Goal: Communication & Community: Answer question/provide support

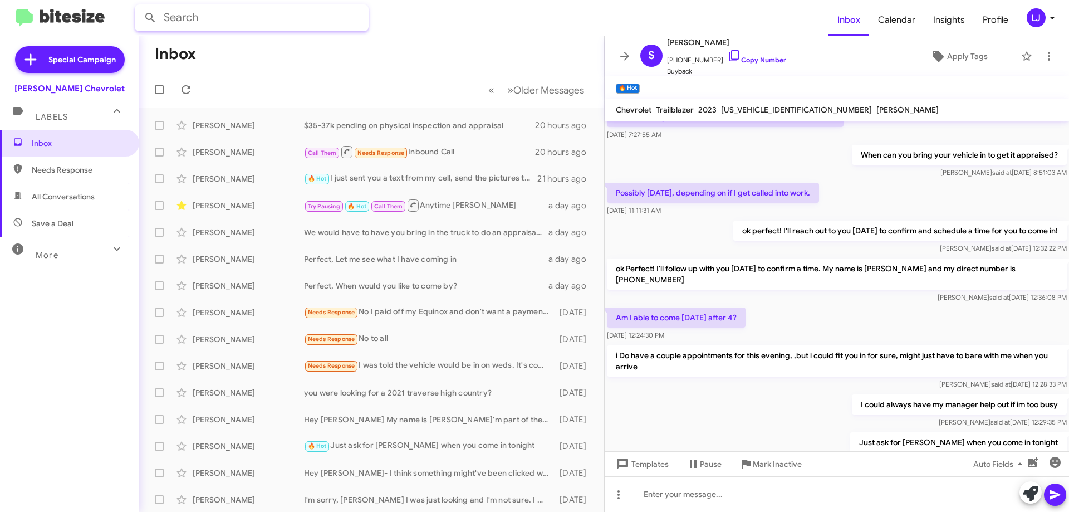
click at [286, 22] on input "text" at bounding box center [252, 17] width 234 height 27
type input "55142760"
drag, startPoint x: 266, startPoint y: 14, endPoint x: 35, endPoint y: 16, distance: 231.6
click at [35, 16] on mat-toolbar "55142760 Inbox Calendar Insights Profile [PERSON_NAME]" at bounding box center [534, 18] width 1069 height 36
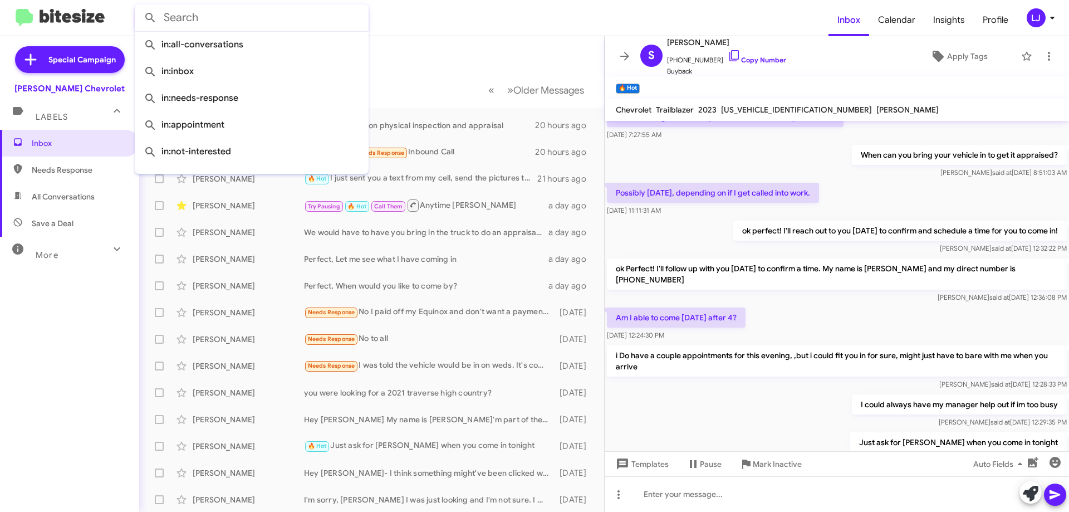
click at [235, 28] on input "text" at bounding box center [252, 17] width 234 height 27
paste input "[PHONE_NUMBER]"
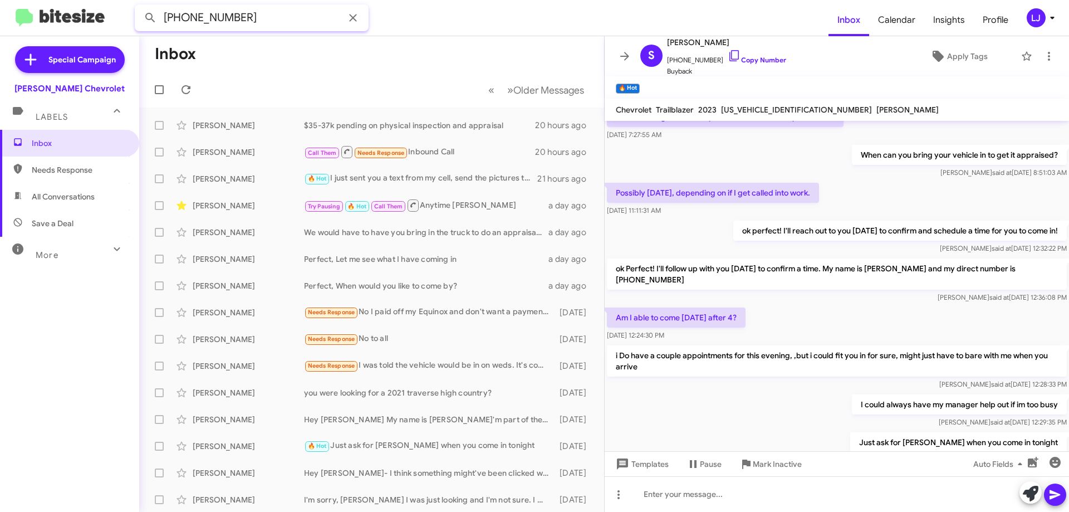
type input "[PHONE_NUMBER]"
click at [414, 22] on form "[PHONE_NUMBER]" at bounding box center [482, 17] width 694 height 27
click at [188, 90] on icon at bounding box center [185, 89] width 13 height 13
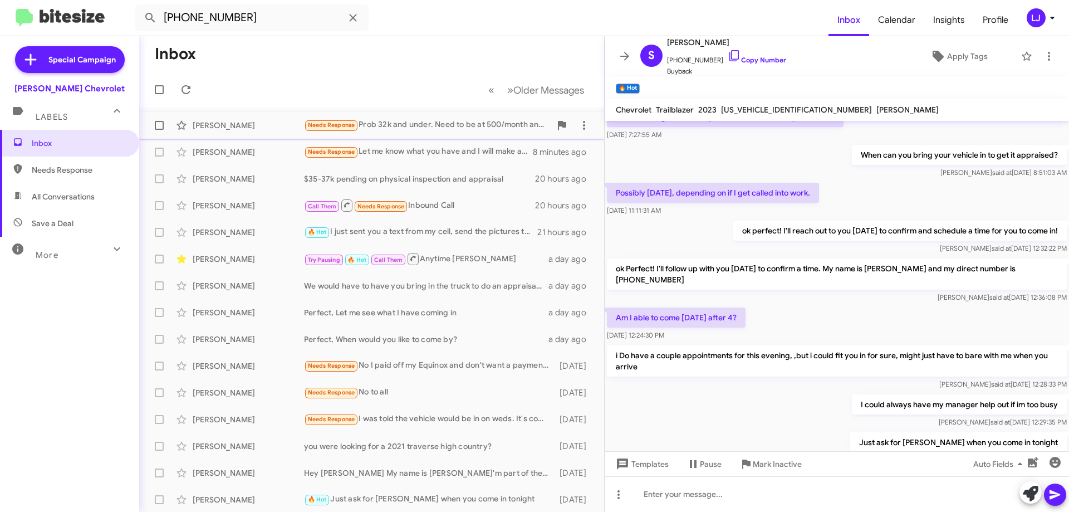
click at [229, 120] on div "[PERSON_NAME]" at bounding box center [248, 125] width 111 height 11
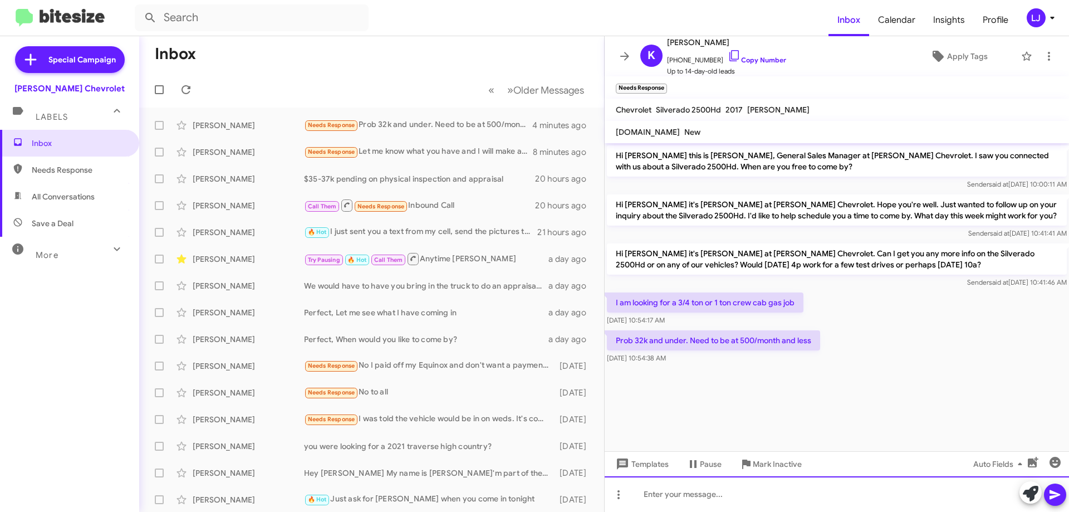
click at [828, 489] on div at bounding box center [837, 494] width 464 height 36
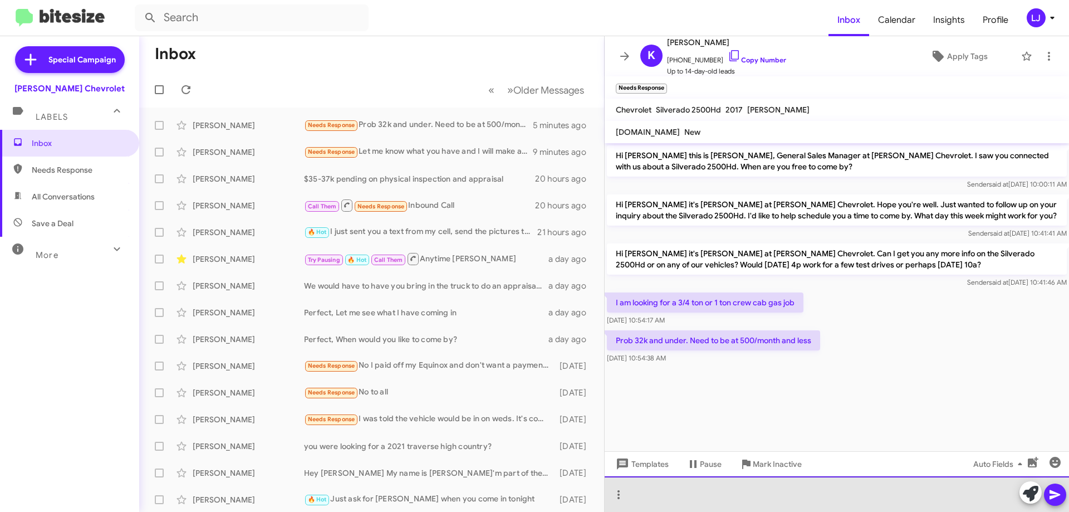
click at [654, 494] on div at bounding box center [837, 494] width 464 height 36
click at [680, 489] on div at bounding box center [837, 494] width 464 height 36
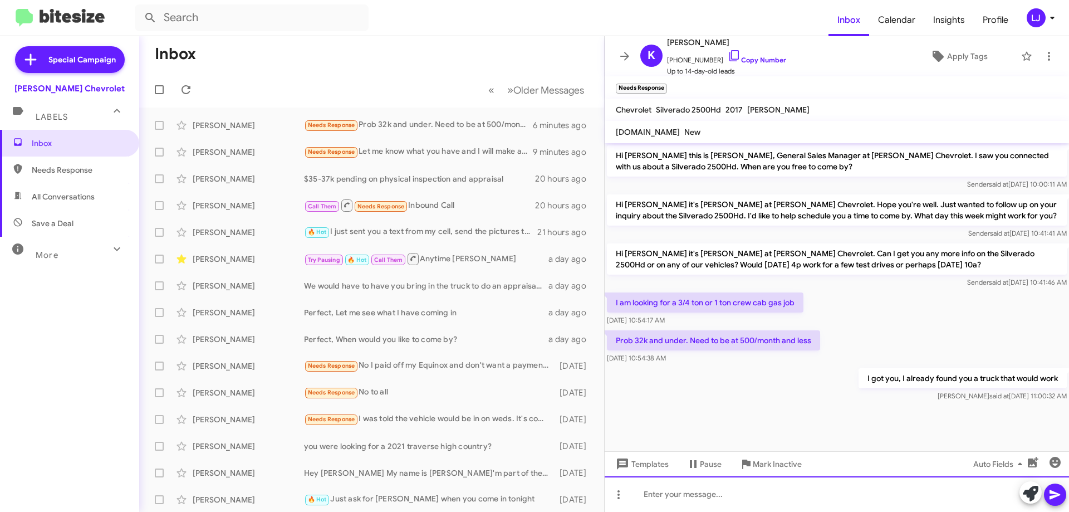
click at [793, 488] on div at bounding box center [837, 494] width 464 height 36
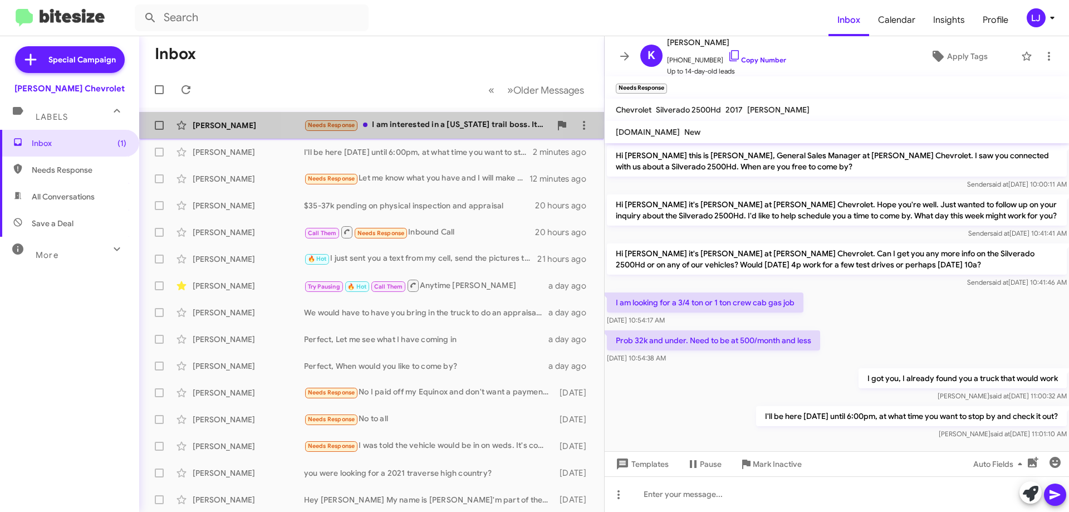
click at [413, 127] on div "Needs Response I am interested in a [US_STATE] trail boss. It can be a 24-26. N…" at bounding box center [427, 125] width 247 height 13
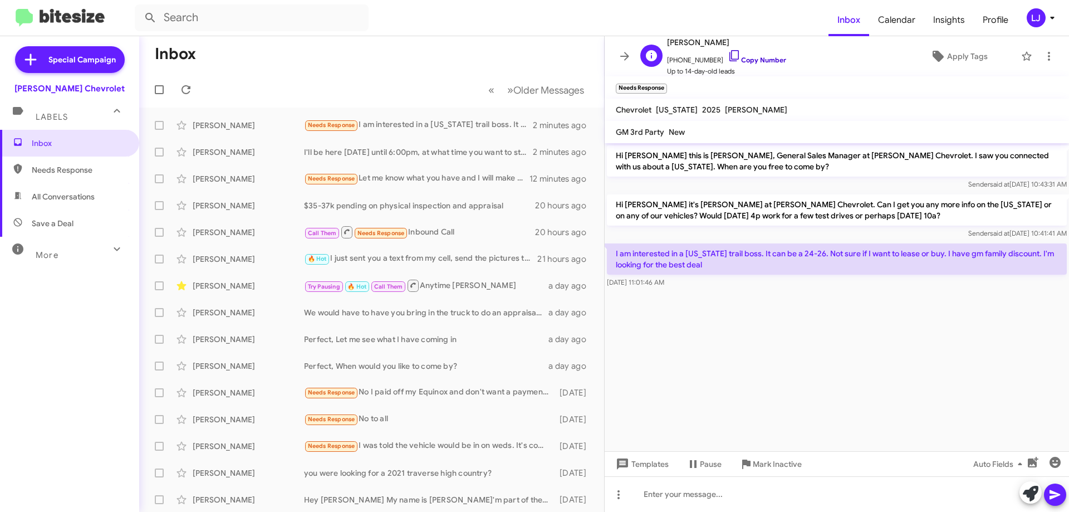
click at [728, 56] on icon at bounding box center [734, 55] width 13 height 13
click at [434, 126] on div "Needs Response Send it to me" at bounding box center [427, 125] width 247 height 13
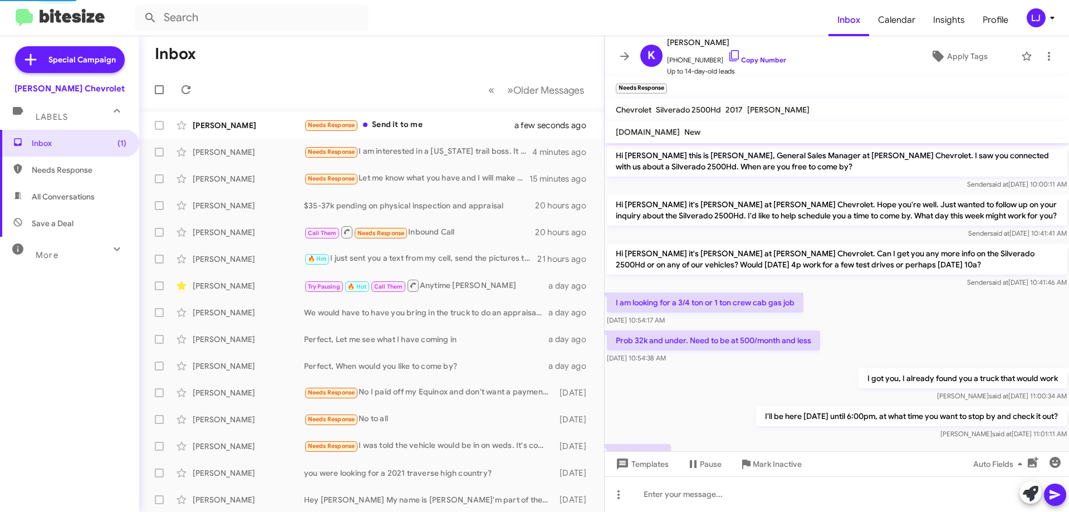
scroll to position [51, 0]
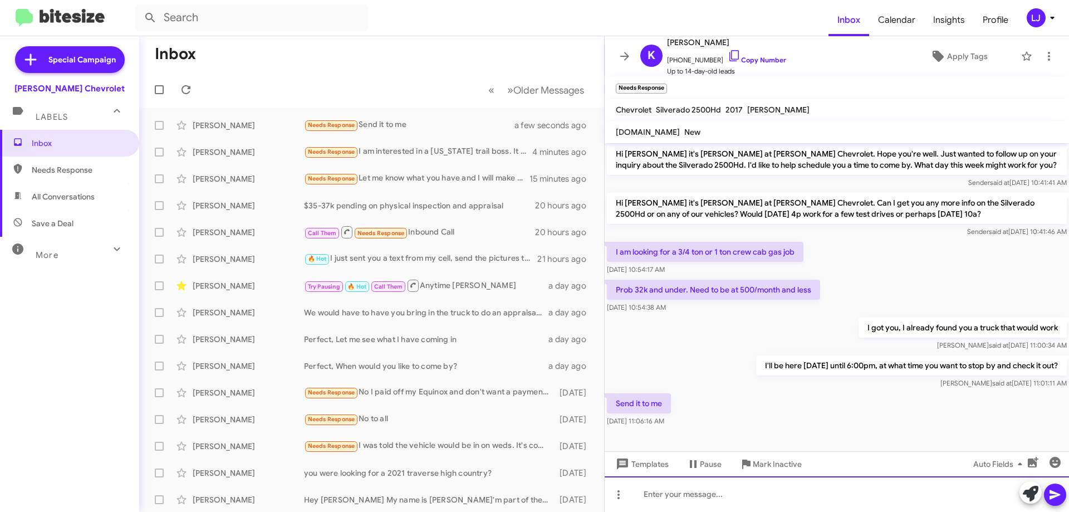
click at [706, 493] on div at bounding box center [837, 494] width 464 height 36
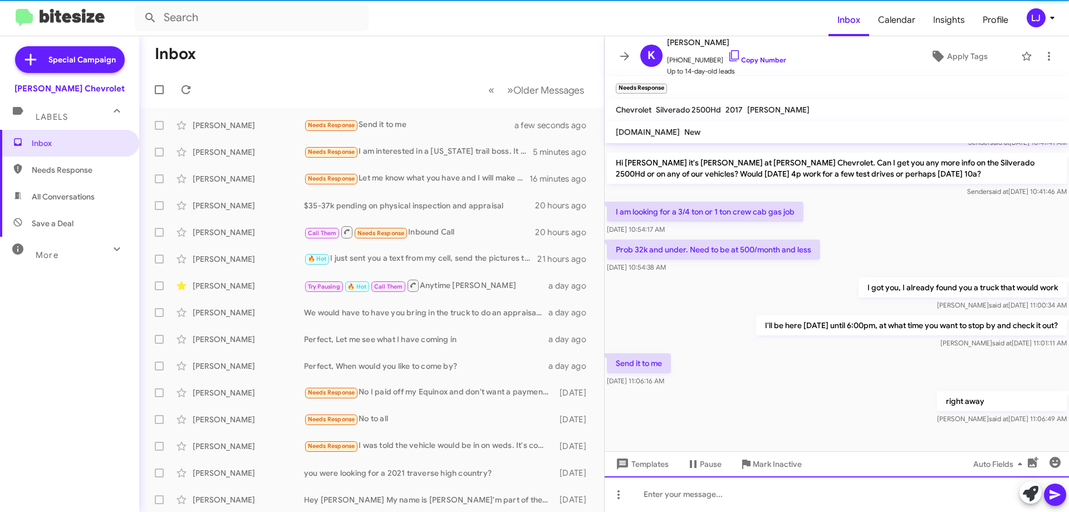
scroll to position [91, 0]
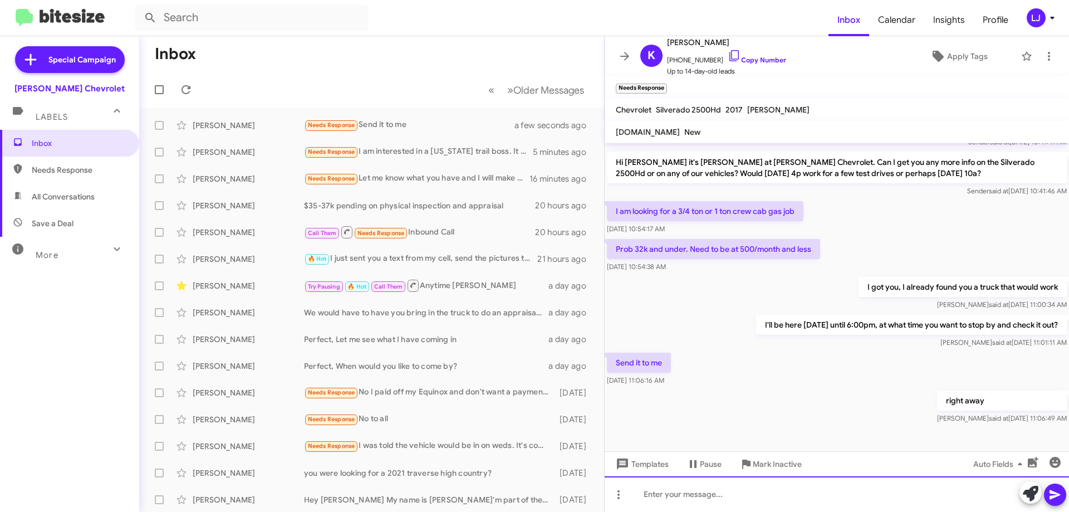
click at [679, 498] on div at bounding box center [837, 494] width 464 height 36
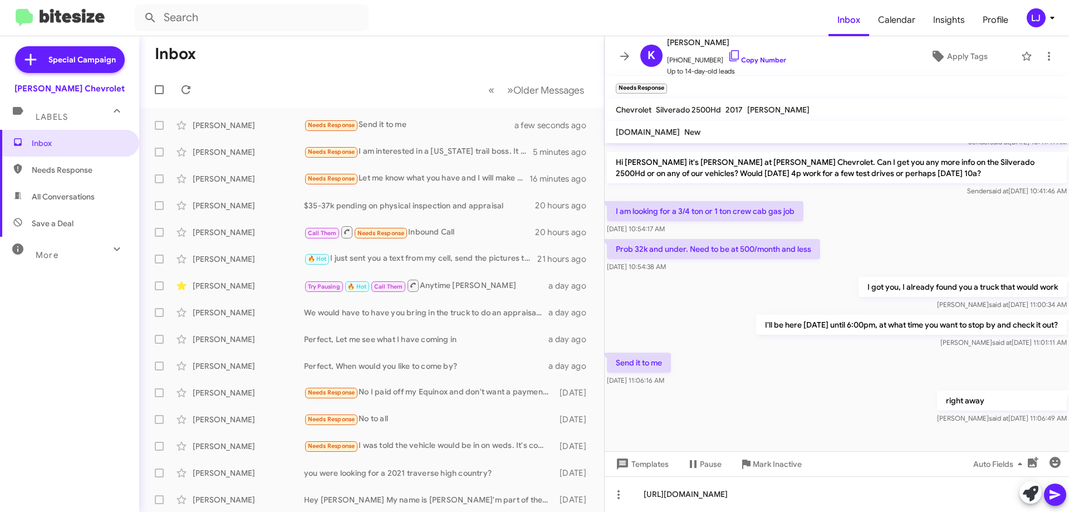
click at [1046, 490] on button at bounding box center [1055, 494] width 22 height 22
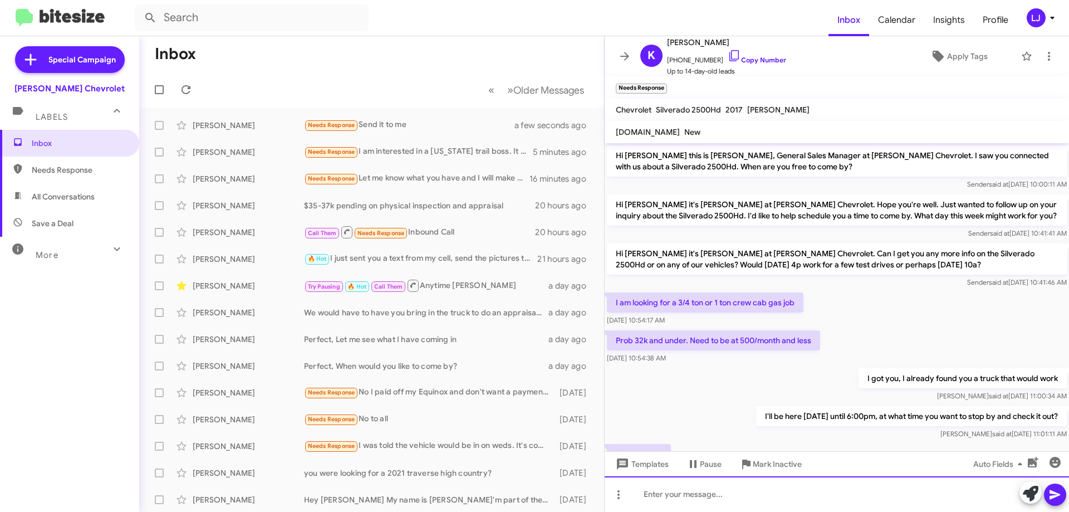
scroll to position [143, 0]
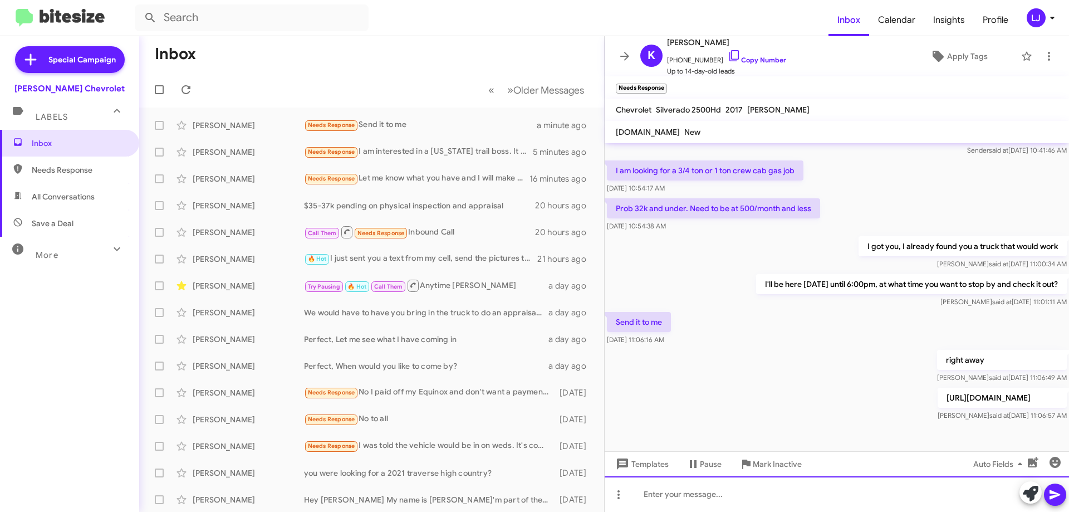
click at [715, 500] on div at bounding box center [837, 494] width 464 height 36
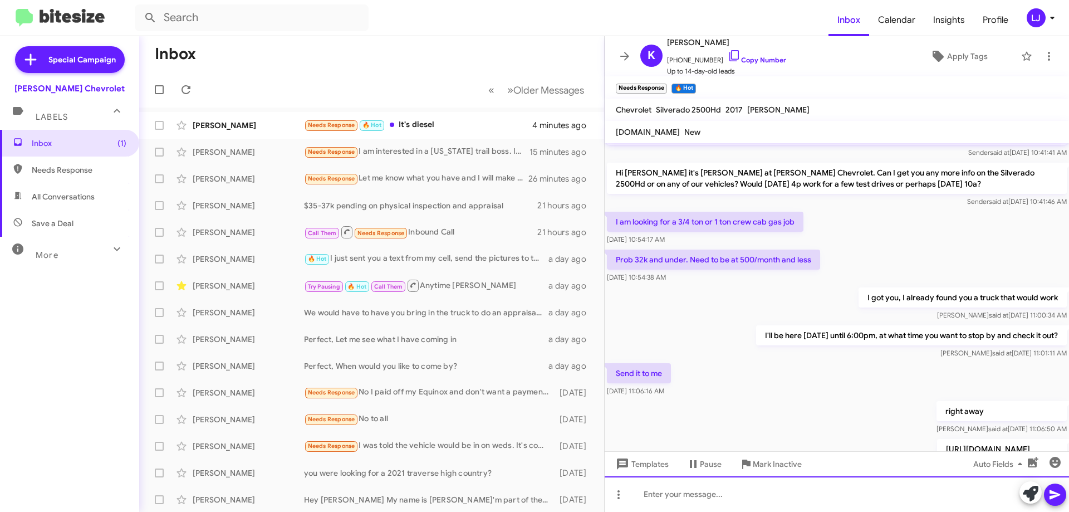
scroll to position [184, 0]
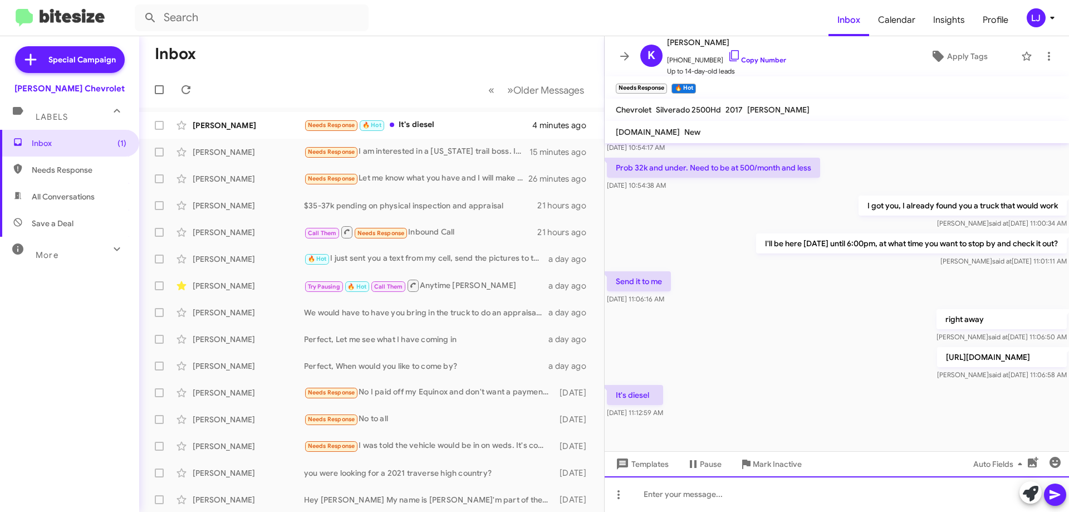
click at [713, 493] on div at bounding box center [837, 494] width 464 height 36
click at [791, 503] on div at bounding box center [837, 494] width 464 height 36
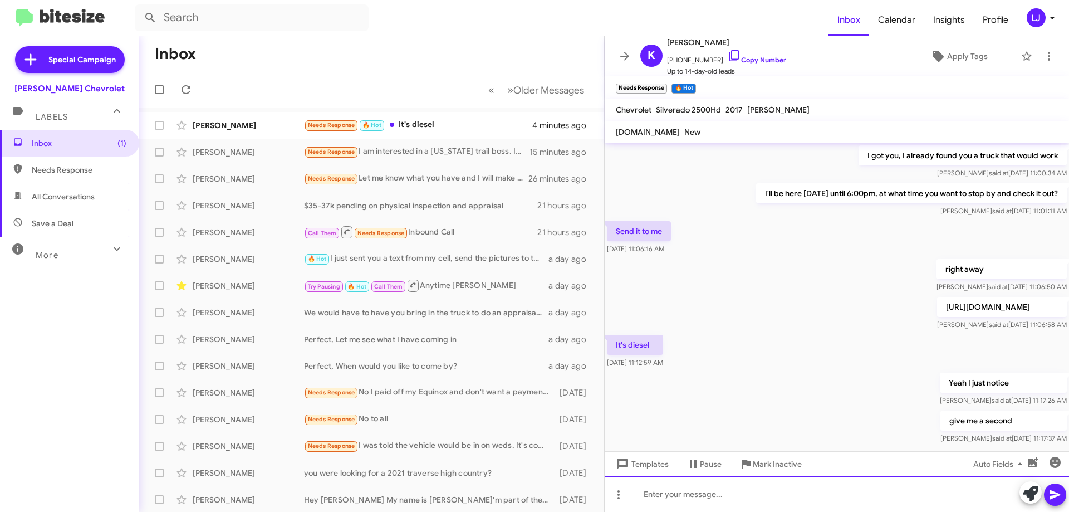
scroll to position [265, 0]
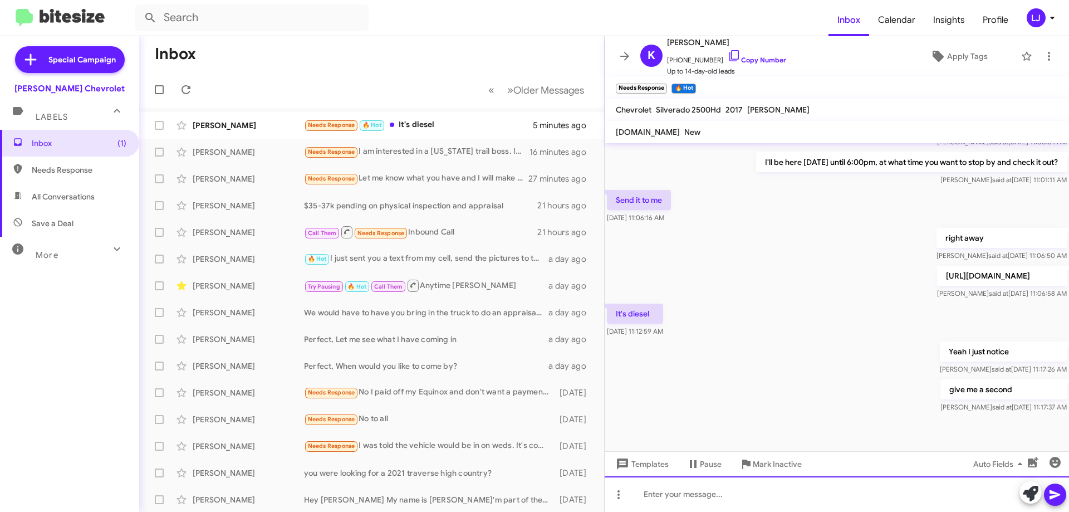
click at [685, 496] on div at bounding box center [837, 494] width 464 height 36
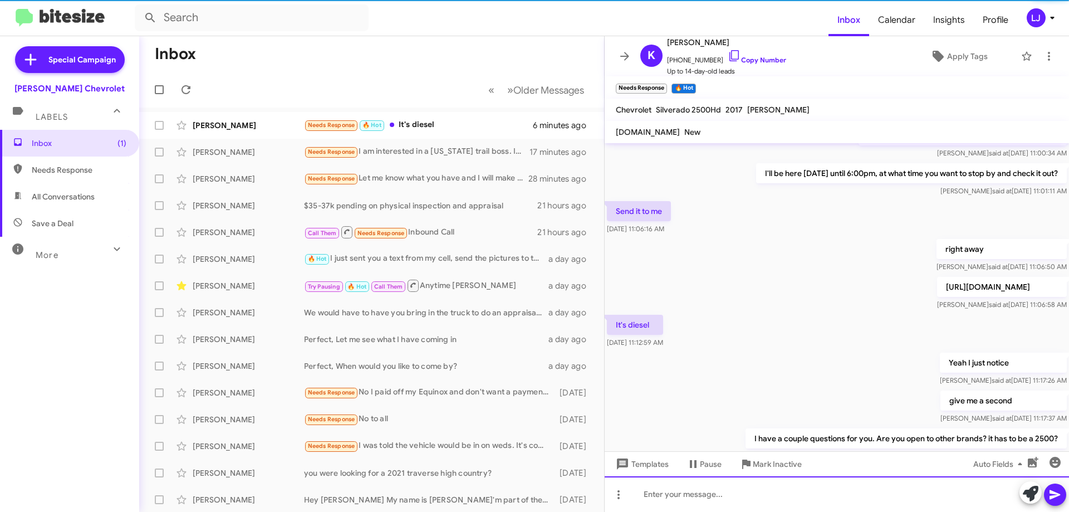
scroll to position [306, 0]
